Goal: Find specific page/section: Find specific page/section

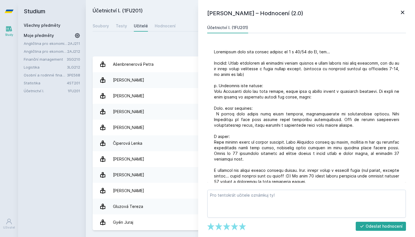
scroll to position [169, 0]
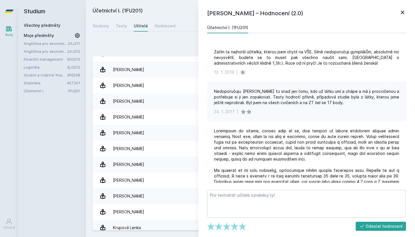
click at [405, 13] on icon at bounding box center [402, 12] width 7 height 7
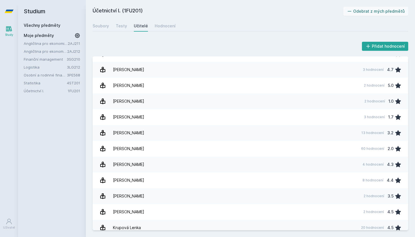
click at [9, 13] on icon at bounding box center [9, 11] width 9 height 3
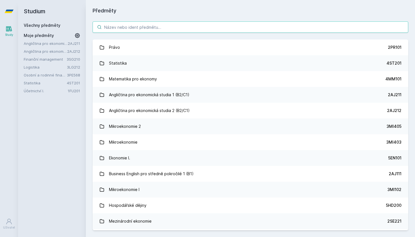
click at [150, 30] on input "search" at bounding box center [251, 26] width 316 height 11
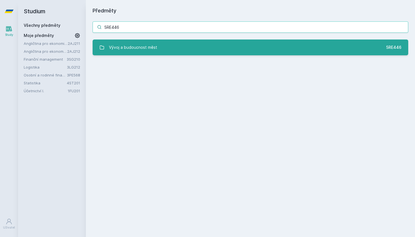
type input "5RE446"
click at [159, 47] on link "Vývoj a budoucnost měst 5RE446" at bounding box center [251, 48] width 316 height 16
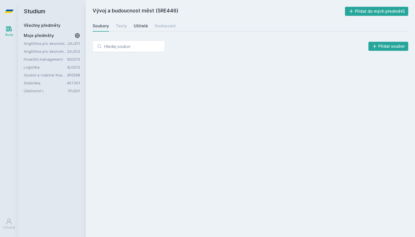
click at [142, 27] on div "Učitelé" at bounding box center [141, 26] width 14 height 6
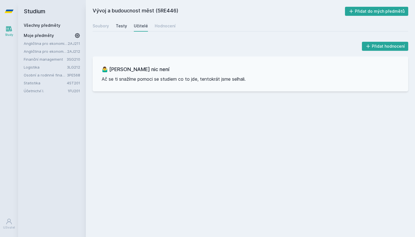
click at [119, 26] on div "Testy" at bounding box center [121, 26] width 11 height 6
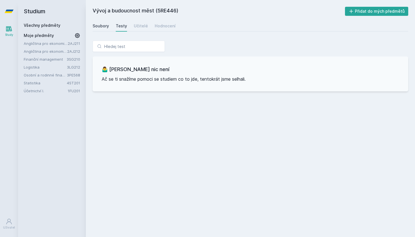
click at [102, 25] on div "Soubory" at bounding box center [101, 26] width 16 height 6
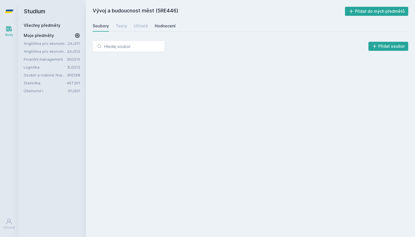
click at [156, 29] on div "Hodnocení" at bounding box center [165, 26] width 21 height 6
